Goal: Task Accomplishment & Management: Complete application form

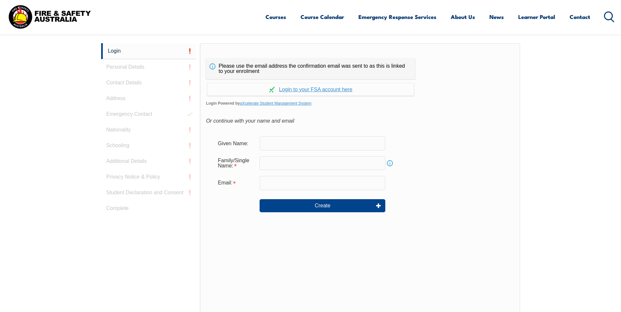
click at [276, 141] on input "text" at bounding box center [322, 143] width 126 height 14
type input "[PERSON_NAME]"
type input "[PERSON_NAME][EMAIL_ADDRESS][PERSON_NAME][DOMAIN_NAME]"
click at [268, 164] on input "text" at bounding box center [322, 163] width 126 height 14
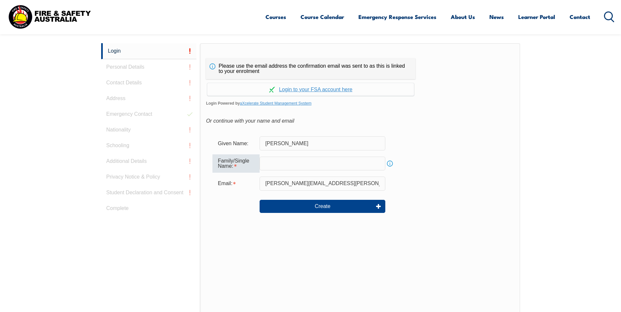
type input "[PERSON_NAME]"
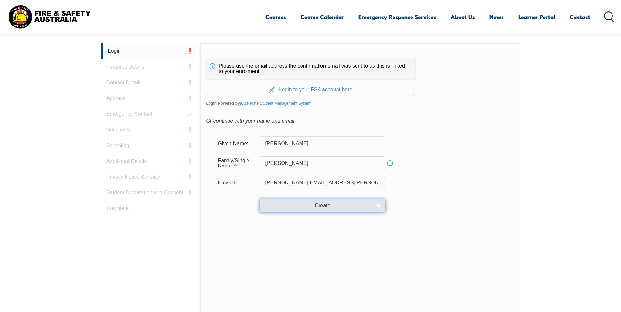
click at [330, 206] on button "Create" at bounding box center [322, 205] width 126 height 13
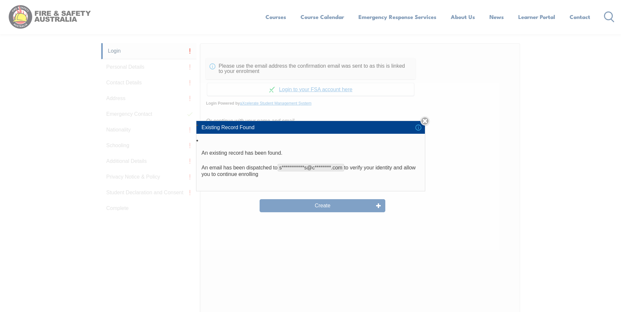
click at [422, 128] on li "Existing Record Found" at bounding box center [310, 127] width 228 height 12
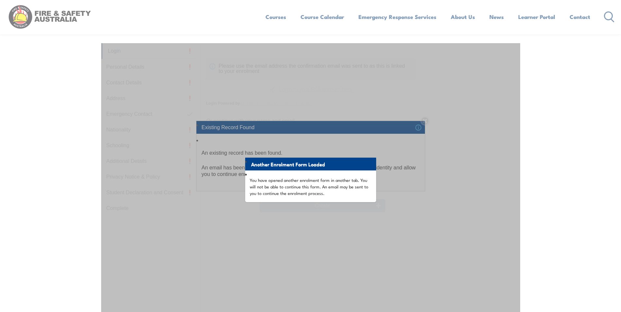
click at [332, 193] on p "You have opened another enrolment form in another tab. You will not be able to …" at bounding box center [311, 187] width 122 height 20
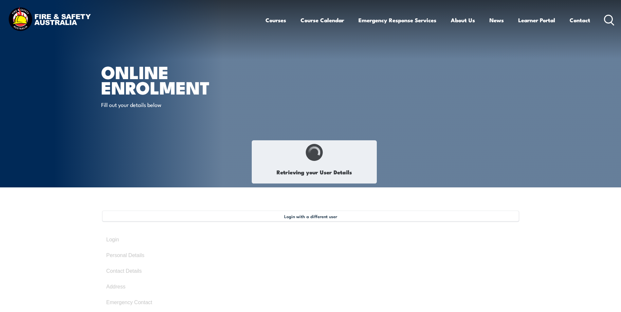
type input "[PERSON_NAME]"
type input "[DATE]"
type input "VKCG96NZX3"
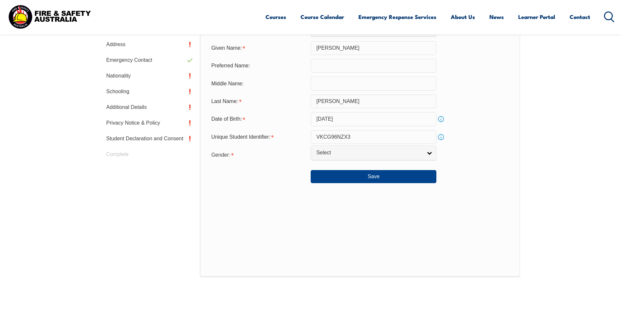
scroll to position [244, 0]
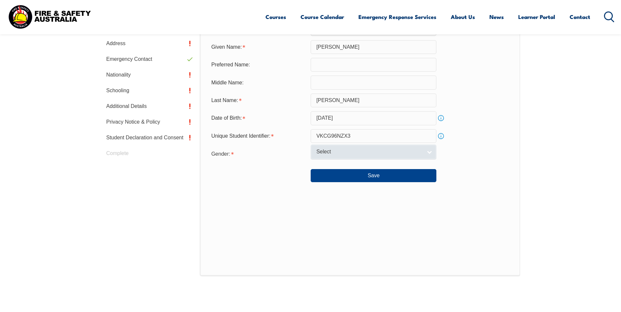
click at [430, 151] on link "Select" at bounding box center [373, 152] width 126 height 15
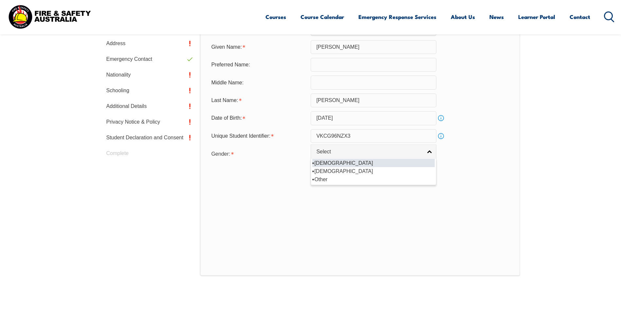
click at [329, 164] on li "[DEMOGRAPHIC_DATA]" at bounding box center [373, 163] width 122 height 8
select select "M"
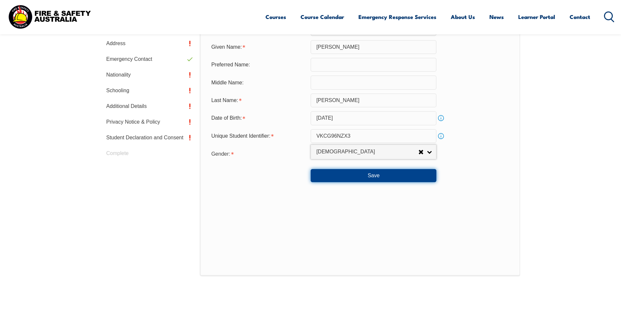
click at [382, 175] on button "Save" at bounding box center [373, 175] width 126 height 13
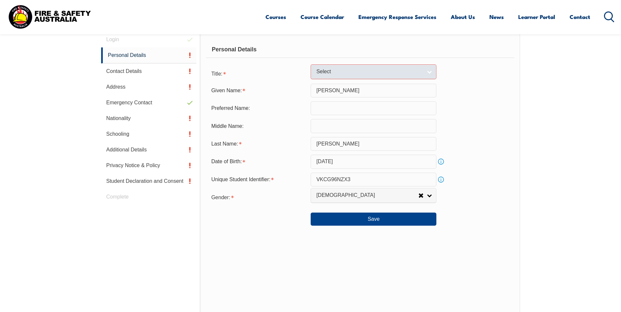
scroll to position [166, 0]
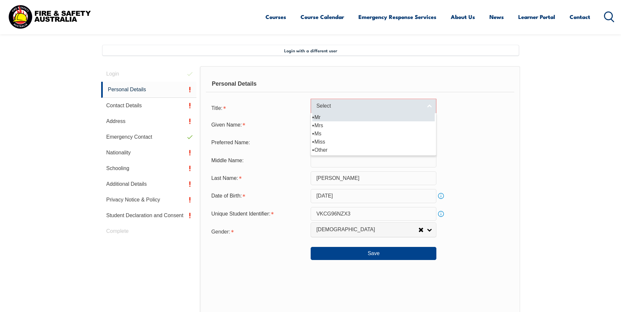
click at [431, 107] on link "Select" at bounding box center [373, 106] width 126 height 15
click at [319, 118] on li "Mr" at bounding box center [373, 117] width 122 height 8
select select "Mr"
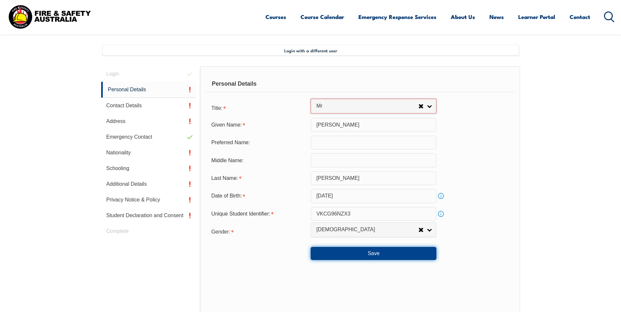
click at [367, 253] on button "Save" at bounding box center [373, 253] width 126 height 13
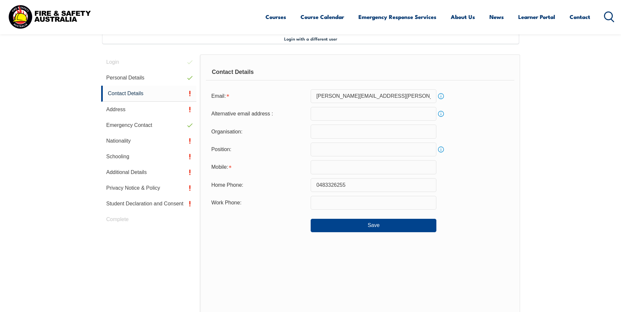
scroll to position [178, 0]
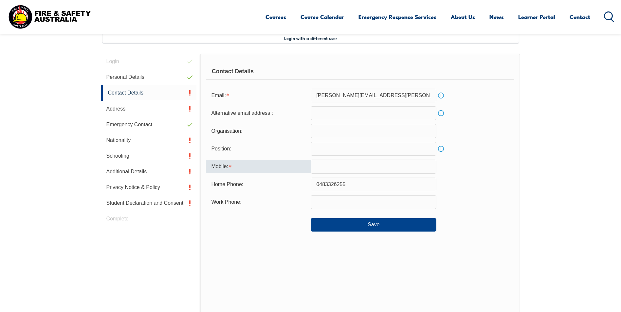
click at [321, 167] on input "text" at bounding box center [373, 167] width 126 height 14
type input "0483326255"
type input "[PERSON_NAME][EMAIL_ADDRESS][PERSON_NAME][DOMAIN_NAME]"
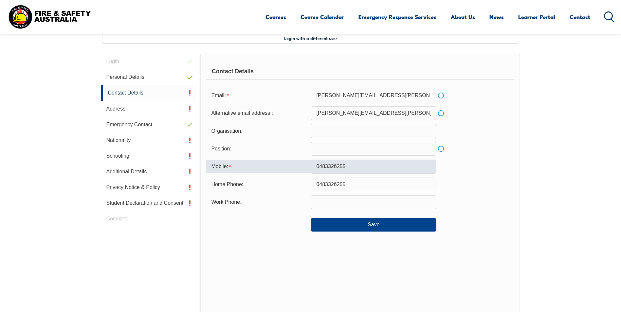
type input "ChampionX"
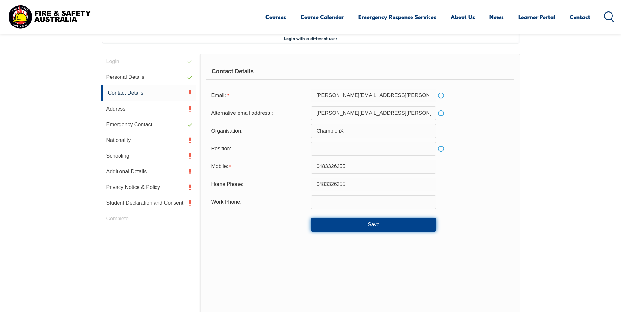
click at [373, 222] on button "Save" at bounding box center [373, 224] width 126 height 13
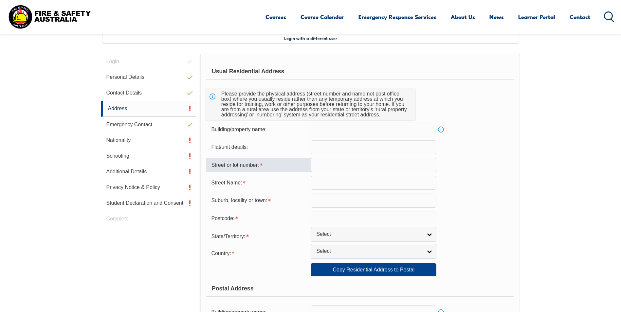
click at [323, 169] on input "text" at bounding box center [373, 165] width 126 height 14
type input "[STREET_ADDRESS]"
type input "[GEOGRAPHIC_DATA]"
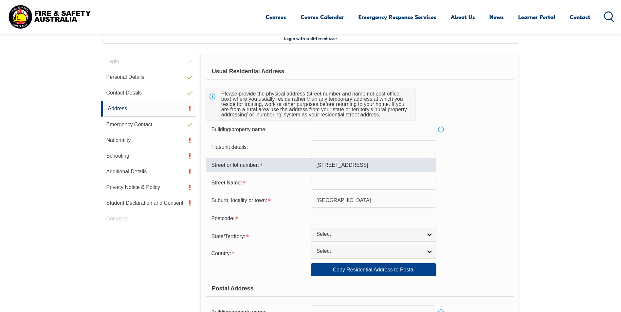
type input "4128"
select select "QLD"
select select "1101"
drag, startPoint x: 326, startPoint y: 165, endPoint x: 359, endPoint y: 162, distance: 33.1
click at [359, 162] on input "[STREET_ADDRESS]" at bounding box center [373, 165] width 126 height 14
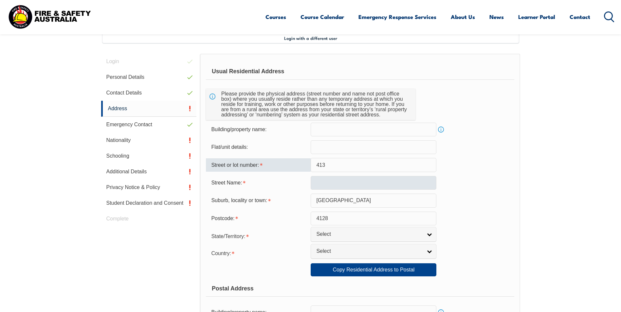
type input "413"
click at [320, 183] on input "text" at bounding box center [373, 183] width 126 height 14
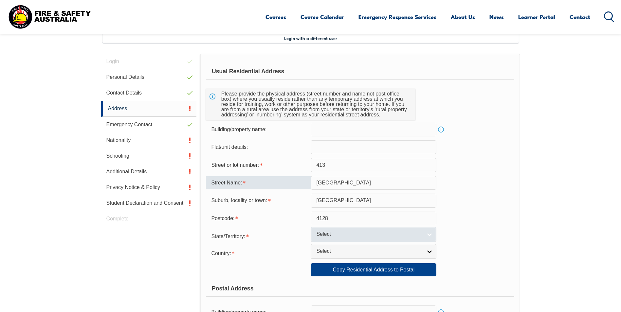
type input "[GEOGRAPHIC_DATA]"
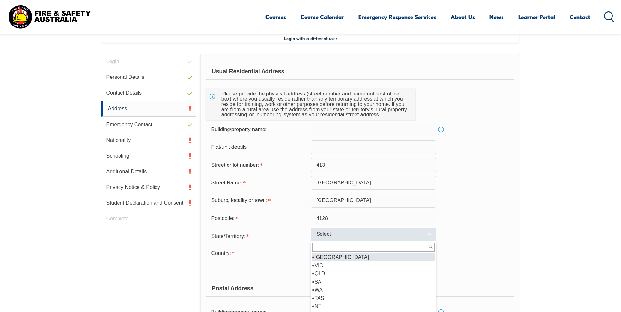
click at [357, 232] on span "Select" at bounding box center [369, 234] width 106 height 7
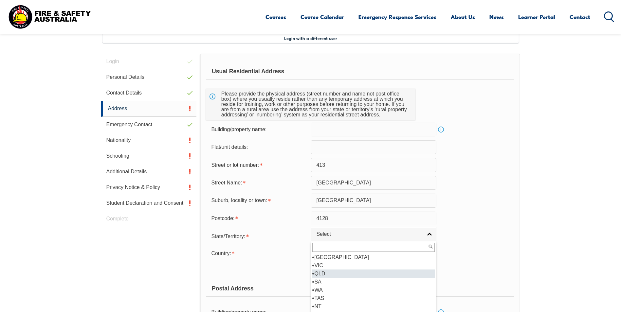
click at [325, 269] on li "VIC" at bounding box center [373, 265] width 122 height 8
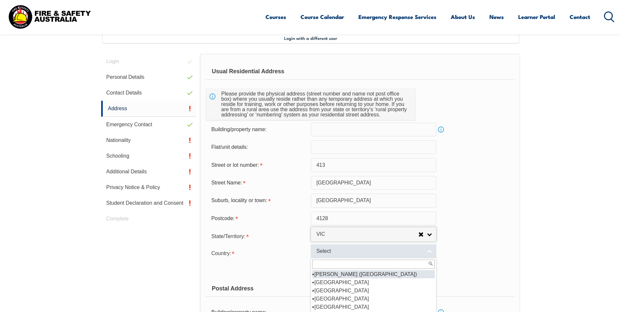
click at [330, 254] on span "Select" at bounding box center [369, 251] width 106 height 7
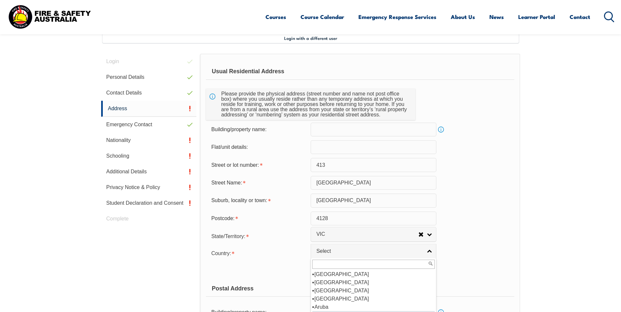
scroll to position [98, 0]
click at [332, 282] on li "[GEOGRAPHIC_DATA]" at bounding box center [373, 282] width 122 height 8
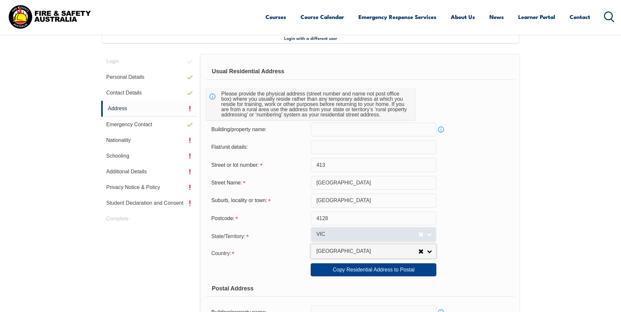
click at [382, 237] on span "VIC" at bounding box center [367, 234] width 102 height 7
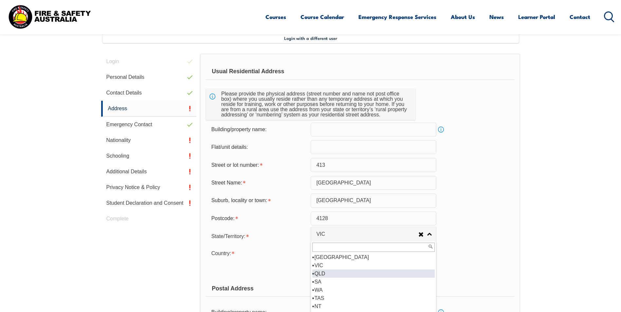
click at [329, 274] on li "QLD" at bounding box center [373, 274] width 122 height 8
select select "QLD"
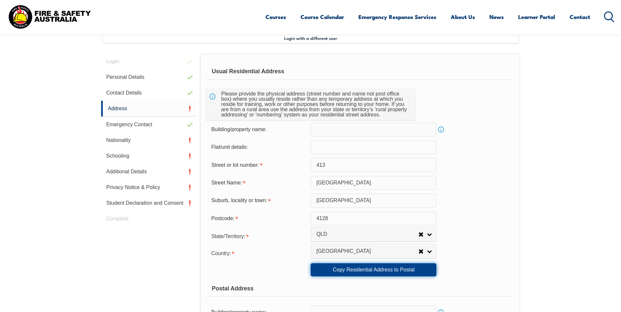
click at [331, 270] on link "Copy Residential Address to Postal" at bounding box center [373, 269] width 126 height 13
type input "413"
type input "[GEOGRAPHIC_DATA]"
type input "4128"
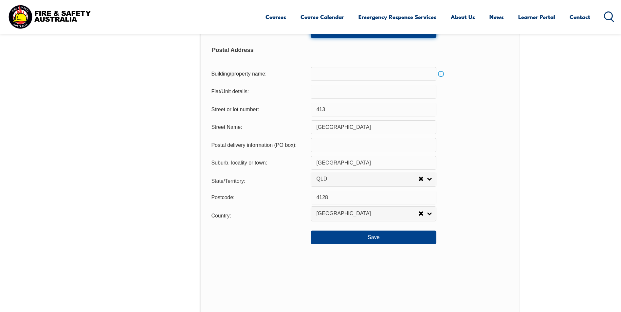
scroll to position [440, 0]
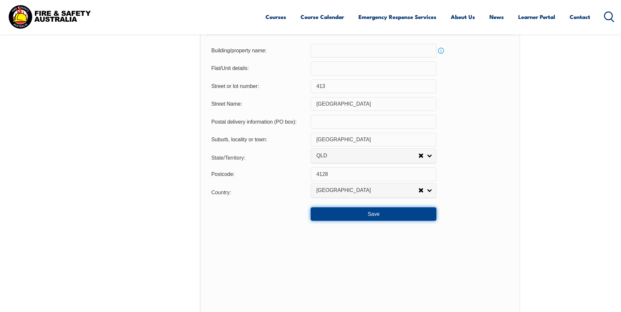
click at [380, 216] on button "Save" at bounding box center [373, 213] width 126 height 13
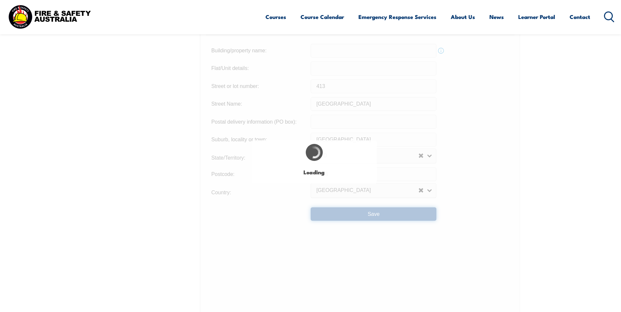
type input "413"
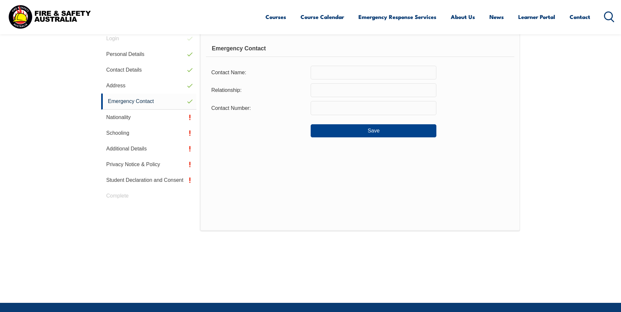
scroll to position [178, 0]
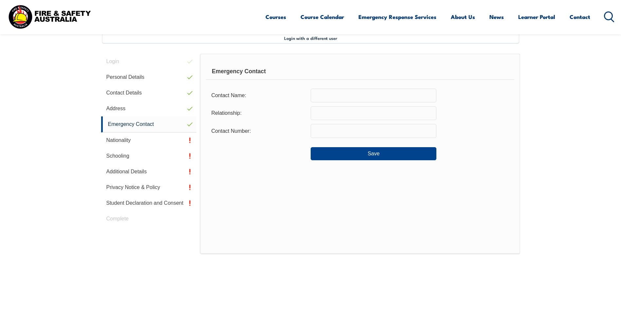
click at [319, 98] on input "text" at bounding box center [373, 96] width 126 height 14
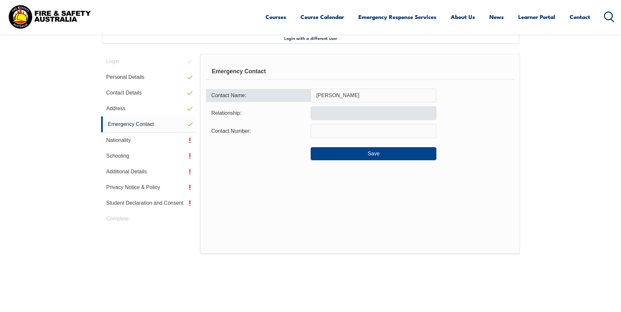
type input "[PERSON_NAME]"
click at [336, 115] on input "text" at bounding box center [373, 113] width 126 height 14
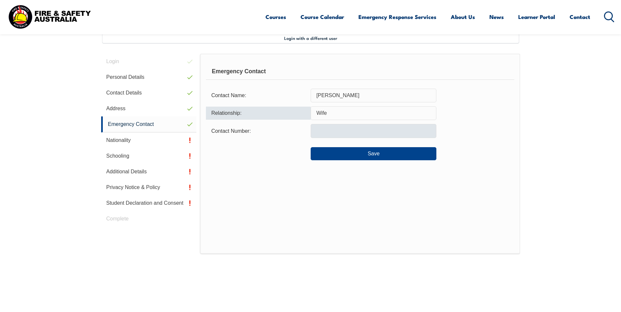
type input "Wife"
click at [321, 135] on input "text" at bounding box center [373, 131] width 126 height 14
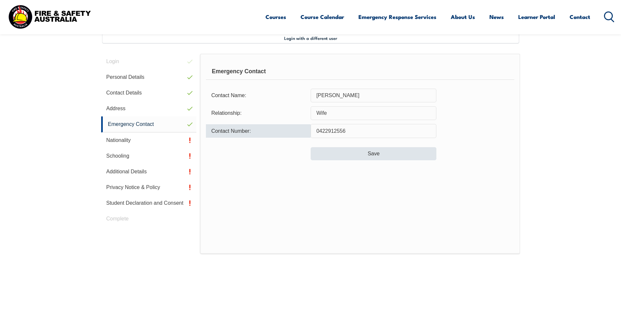
type input "0422912556"
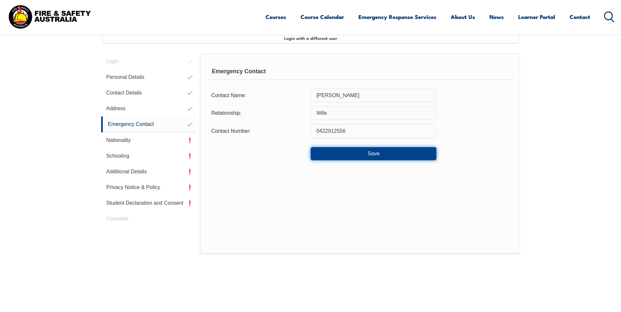
click at [383, 156] on button "Save" at bounding box center [373, 153] width 126 height 13
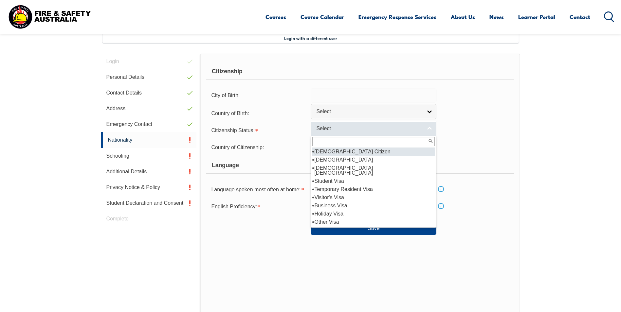
click at [355, 133] on link "Select" at bounding box center [373, 128] width 126 height 15
click at [350, 154] on li "[DEMOGRAPHIC_DATA] Citizen" at bounding box center [373, 152] width 122 height 8
select select "1"
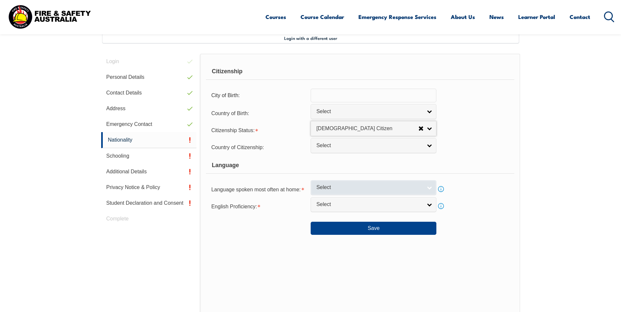
click at [348, 190] on span "Select" at bounding box center [369, 187] width 106 height 7
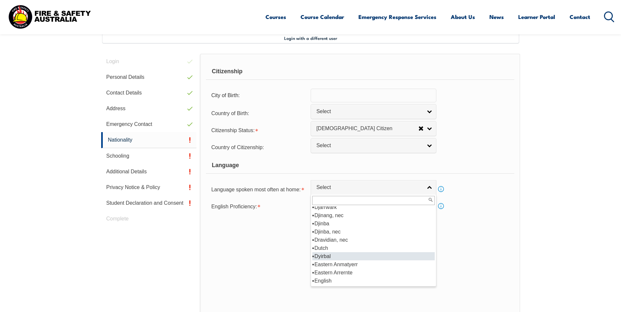
scroll to position [785, 0]
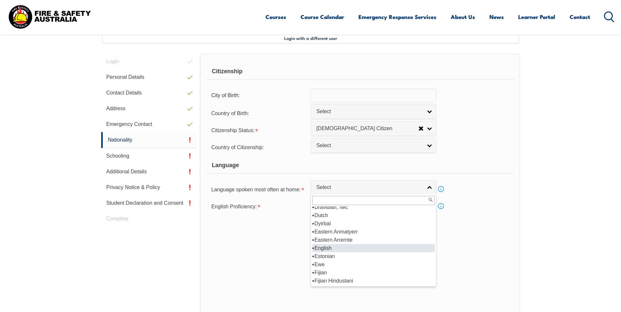
click at [323, 248] on li "English" at bounding box center [373, 248] width 122 height 8
select select "1201"
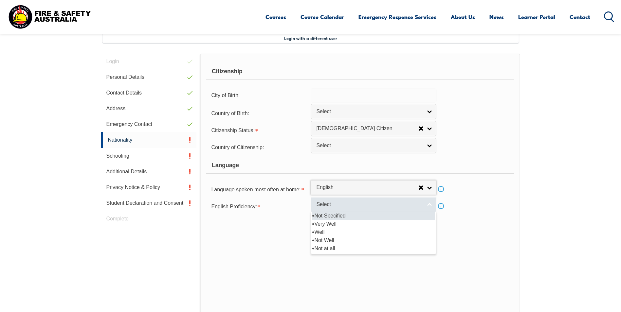
click at [338, 200] on link "Select" at bounding box center [373, 204] width 126 height 15
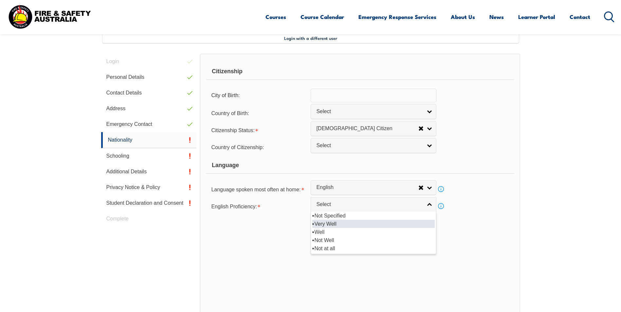
click at [321, 223] on li "Very Well" at bounding box center [373, 224] width 122 height 8
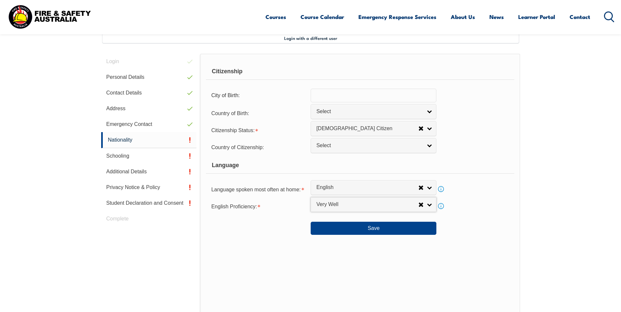
select select "1"
click at [373, 229] on button "Save" at bounding box center [373, 228] width 126 height 13
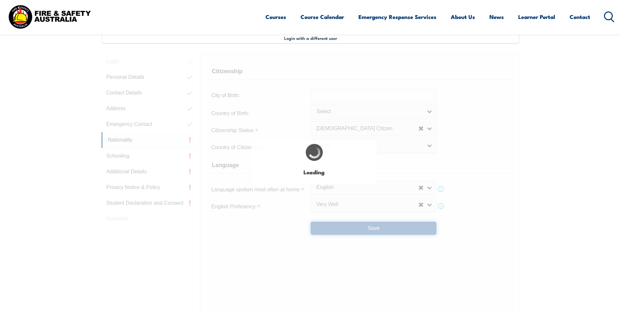
scroll to position [0, 0]
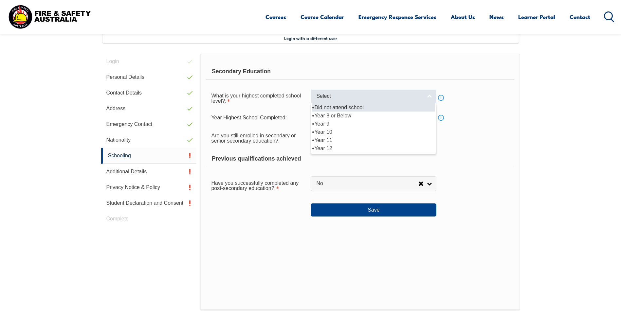
click at [428, 98] on link "Select" at bounding box center [373, 96] width 126 height 15
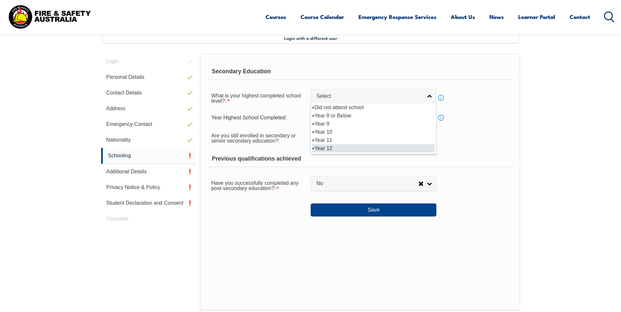
click at [325, 151] on li "Year 12" at bounding box center [373, 148] width 122 height 8
select select "12"
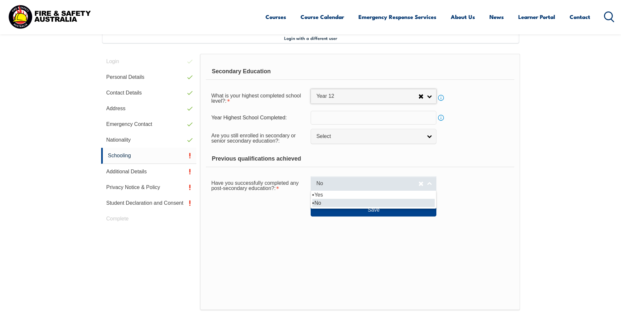
click at [429, 185] on link "No" at bounding box center [373, 183] width 126 height 15
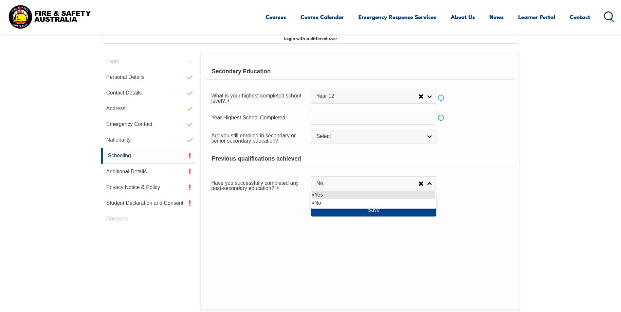
click at [319, 192] on li "Yes" at bounding box center [373, 195] width 122 height 8
select select "true"
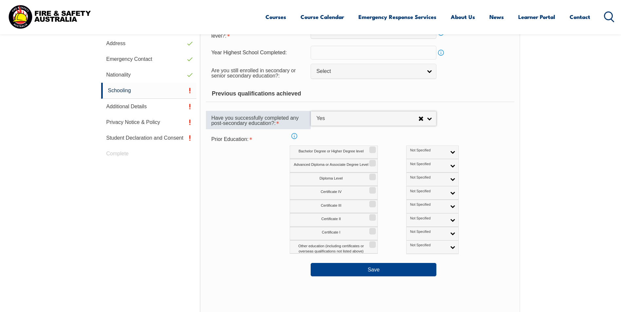
scroll to position [244, 0]
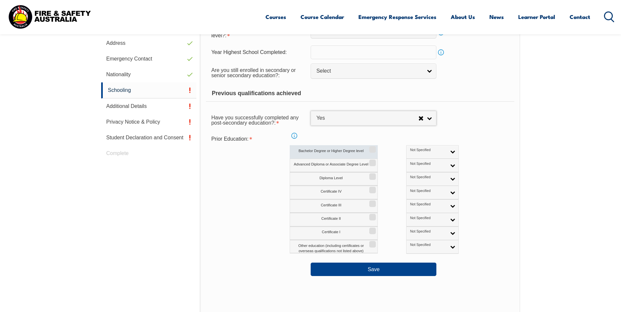
click at [336, 150] on label "Bachelor Degree or Higher Degree level" at bounding box center [334, 151] width 88 height 13
click at [369, 148] on input "Bachelor Degree or Higher Degree level" at bounding box center [371, 147] width 4 height 1
checkbox input "true"
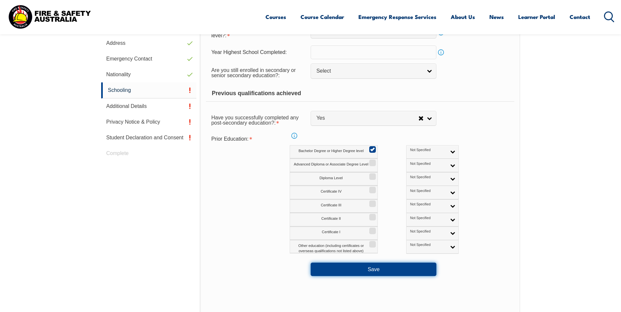
click at [380, 272] on button "Save" at bounding box center [373, 269] width 126 height 13
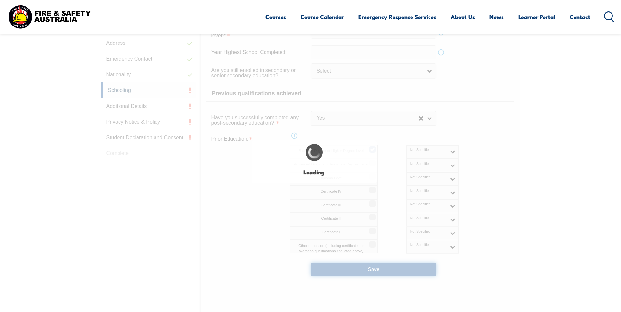
select select "true"
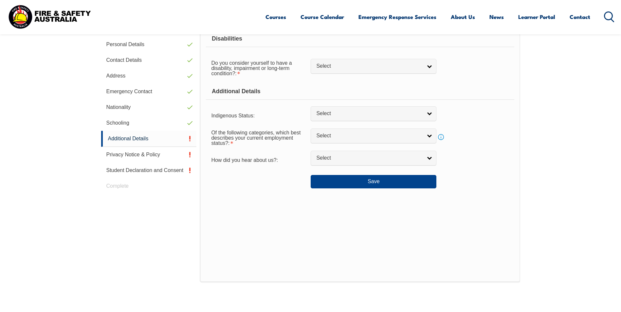
scroll to position [178, 0]
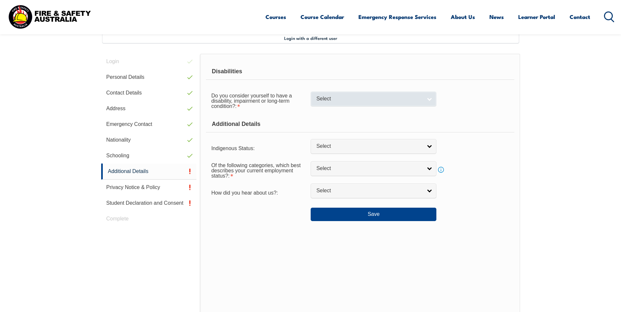
click at [380, 106] on div "Select" at bounding box center [373, 99] width 126 height 15
select select "false"
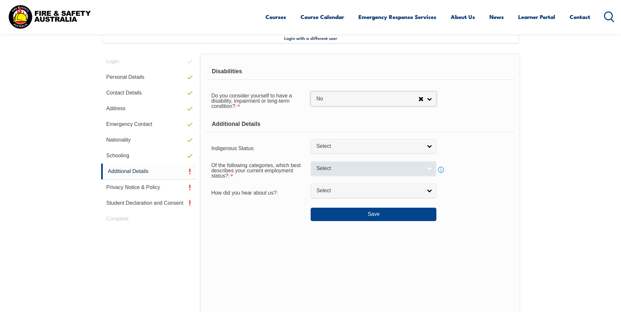
click at [382, 173] on link "Select" at bounding box center [373, 168] width 126 height 15
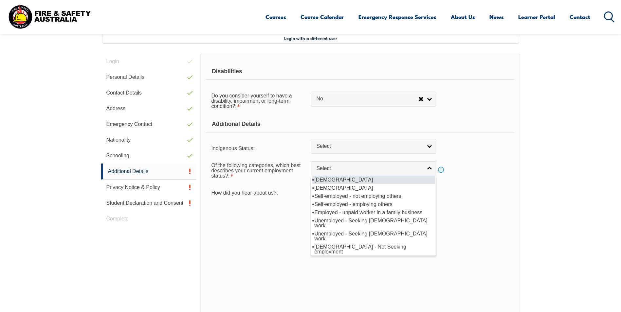
click at [322, 178] on li "[DEMOGRAPHIC_DATA]" at bounding box center [373, 180] width 122 height 8
select select "1"
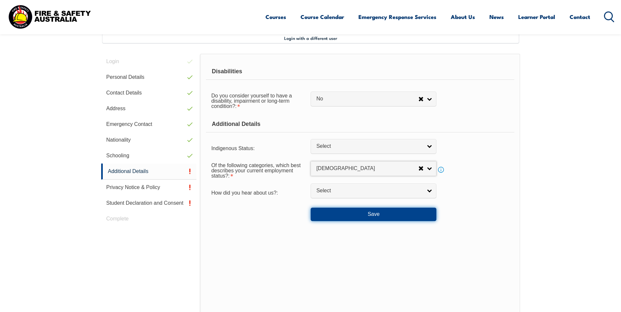
click at [356, 216] on button "Save" at bounding box center [373, 214] width 126 height 13
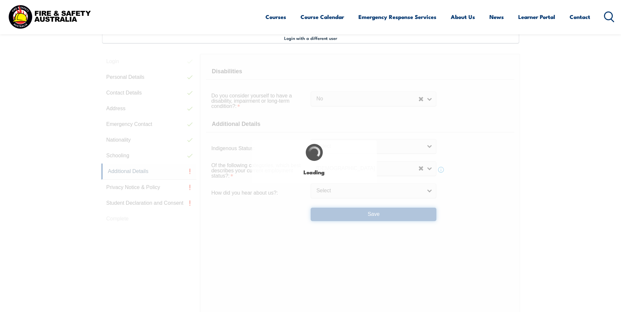
select select "false"
select select
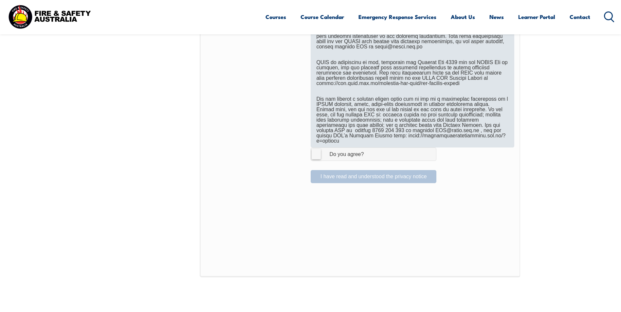
scroll to position [407, 0]
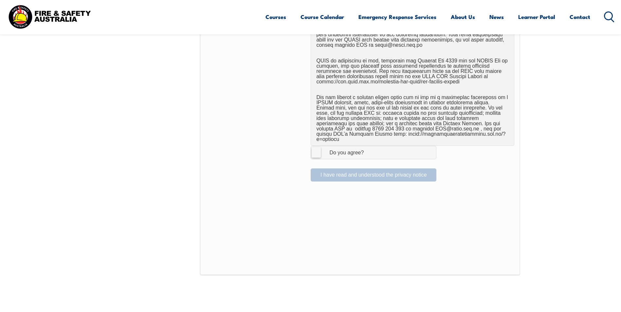
click at [317, 148] on label "I Agree Do you agree?" at bounding box center [373, 152] width 126 height 13
click at [369, 148] on input "I Agree Do you agree?" at bounding box center [374, 152] width 11 height 12
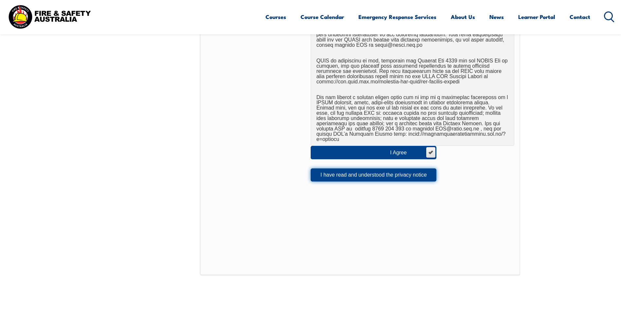
click at [357, 173] on button "I have read and understood the privacy notice" at bounding box center [373, 174] width 126 height 13
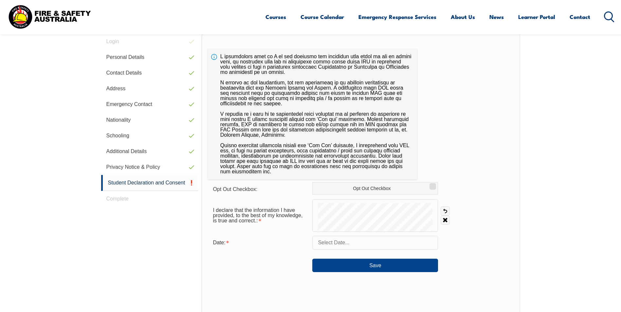
scroll to position [178, 0]
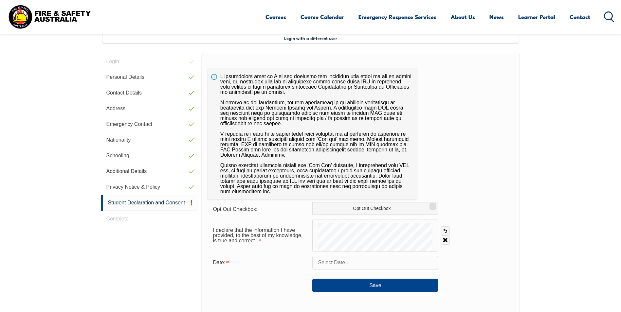
click at [351, 268] on input "text" at bounding box center [375, 263] width 126 height 14
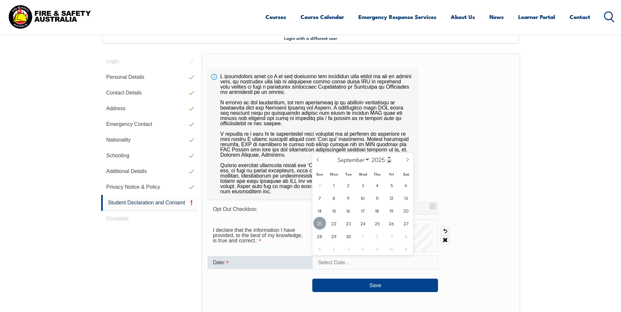
click at [320, 223] on span "21" at bounding box center [319, 223] width 13 height 13
type input "[DATE]"
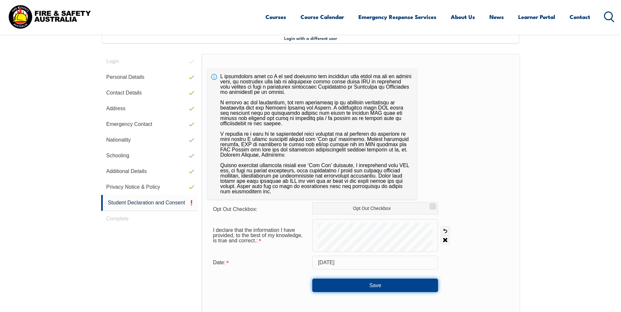
click at [373, 287] on button "Save" at bounding box center [375, 285] width 126 height 13
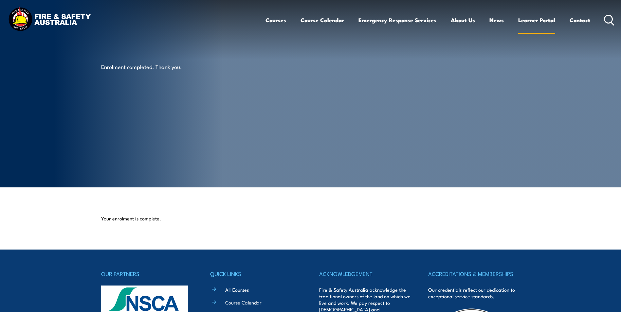
click at [542, 20] on link "Learner Portal" at bounding box center [536, 19] width 37 height 17
